Goal: Use online tool/utility: Utilize a website feature to perform a specific function

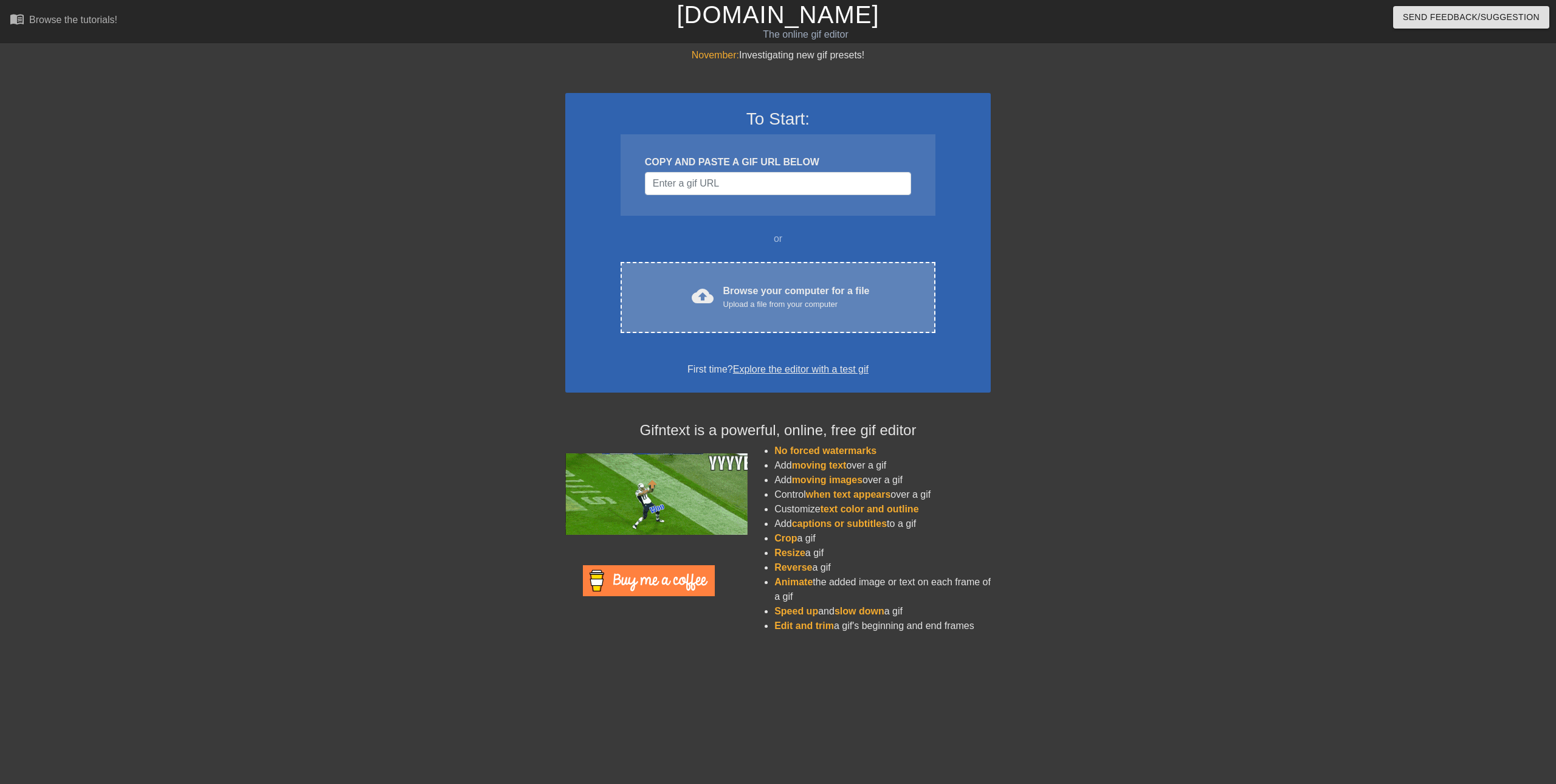
click at [734, 295] on div "Browse your computer for a file Upload a file from your computer" at bounding box center [796, 297] width 146 height 27
click at [701, 304] on span "cloud_upload" at bounding box center [702, 295] width 22 height 22
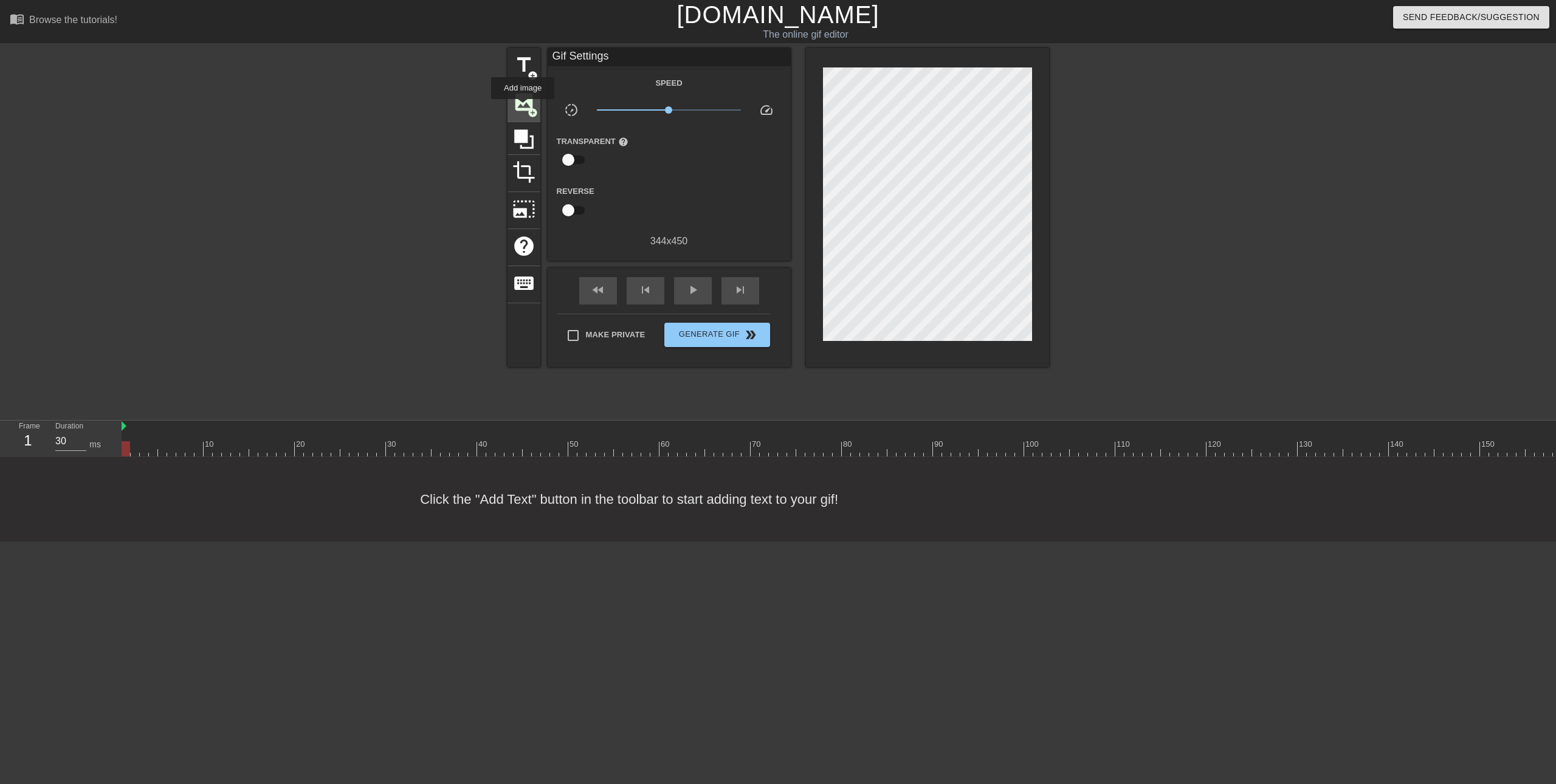
click at [523, 108] on span "image" at bounding box center [524, 102] width 23 height 23
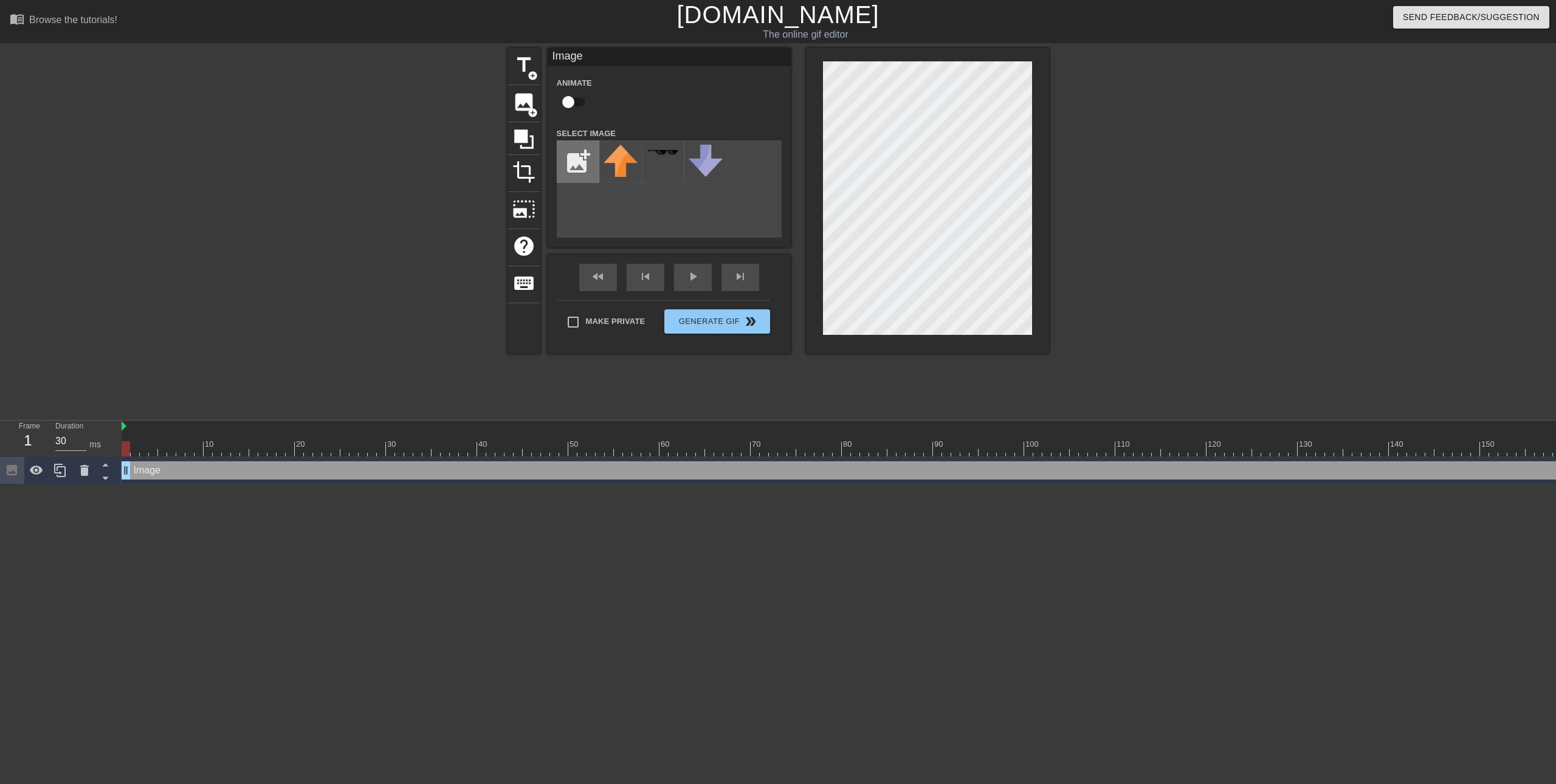
click at [582, 160] on input "file" at bounding box center [578, 162] width 42 height 42
type input "C:\fakepath\image(1).png"
click at [609, 162] on img at bounding box center [621, 162] width 34 height 34
click at [1136, 293] on div at bounding box center [1154, 230] width 182 height 365
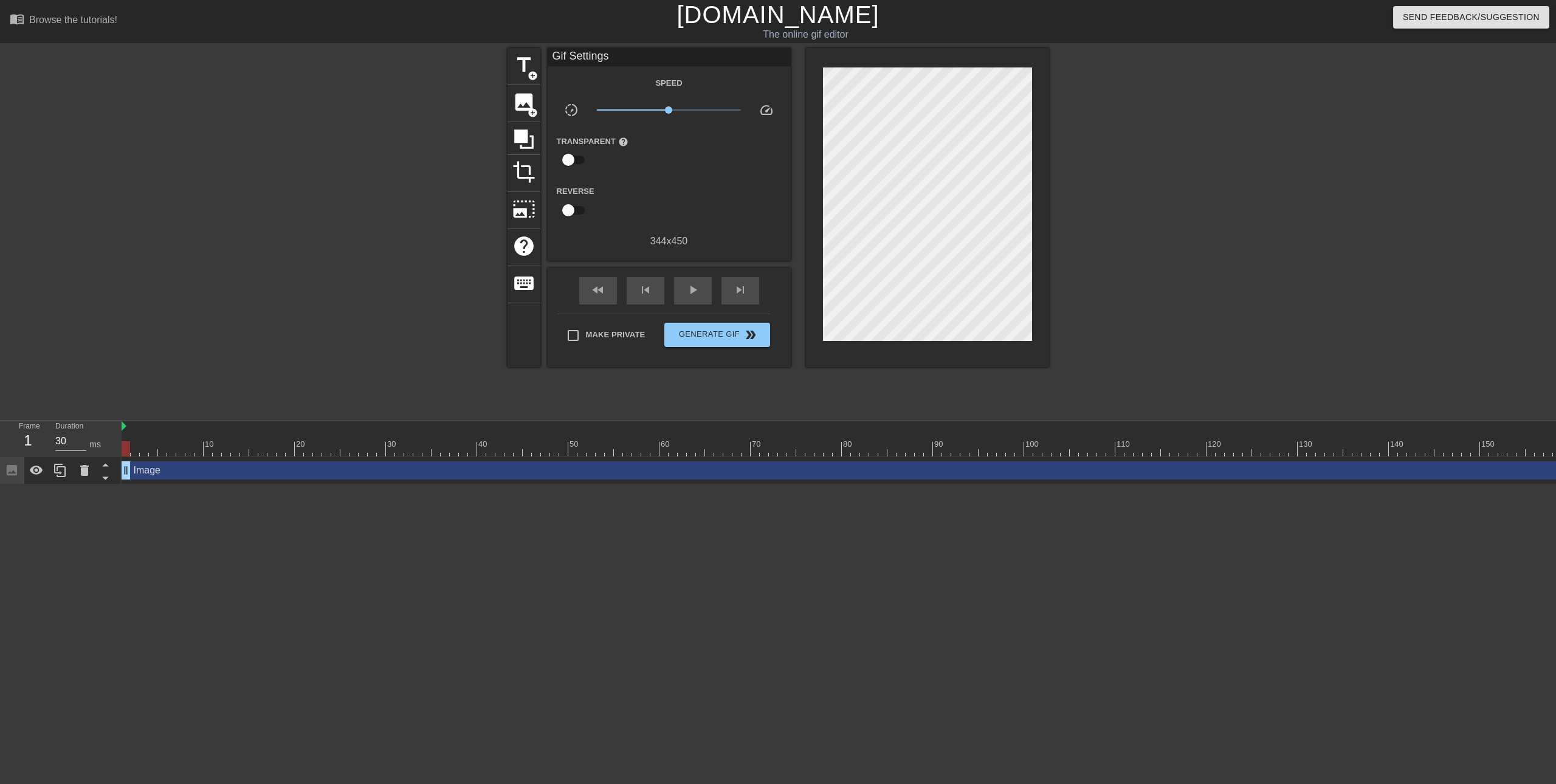
click at [126, 448] on div at bounding box center [126, 448] width 8 height 15
click at [690, 293] on span "play_arrow" at bounding box center [693, 290] width 15 height 15
click at [690, 293] on span "pause" at bounding box center [693, 290] width 15 height 15
click at [713, 339] on span "Generate Gif double_arrow" at bounding box center [717, 335] width 95 height 15
